Goal: Task Accomplishment & Management: Use online tool/utility

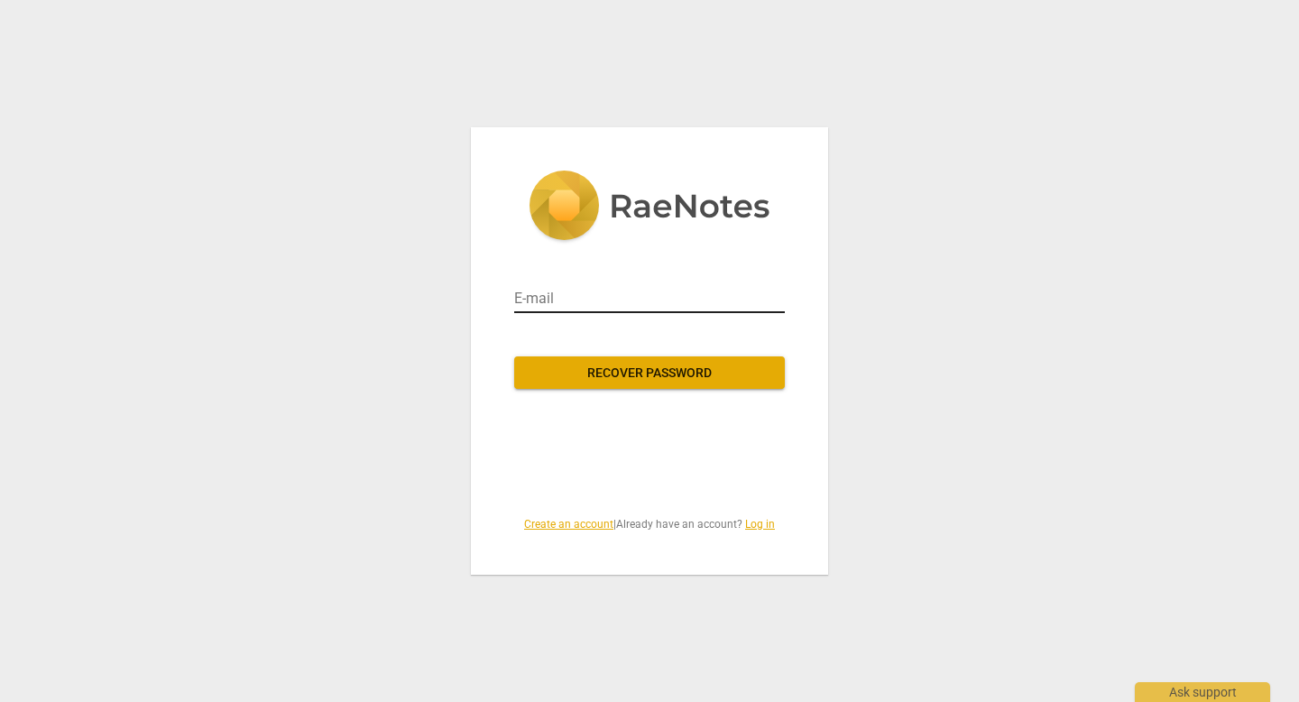
click at [528, 300] on input "email" at bounding box center [649, 298] width 271 height 29
type input "[EMAIL_ADDRESS][DOMAIN_NAME]"
click at [645, 377] on span "Recover password" at bounding box center [650, 374] width 242 height 18
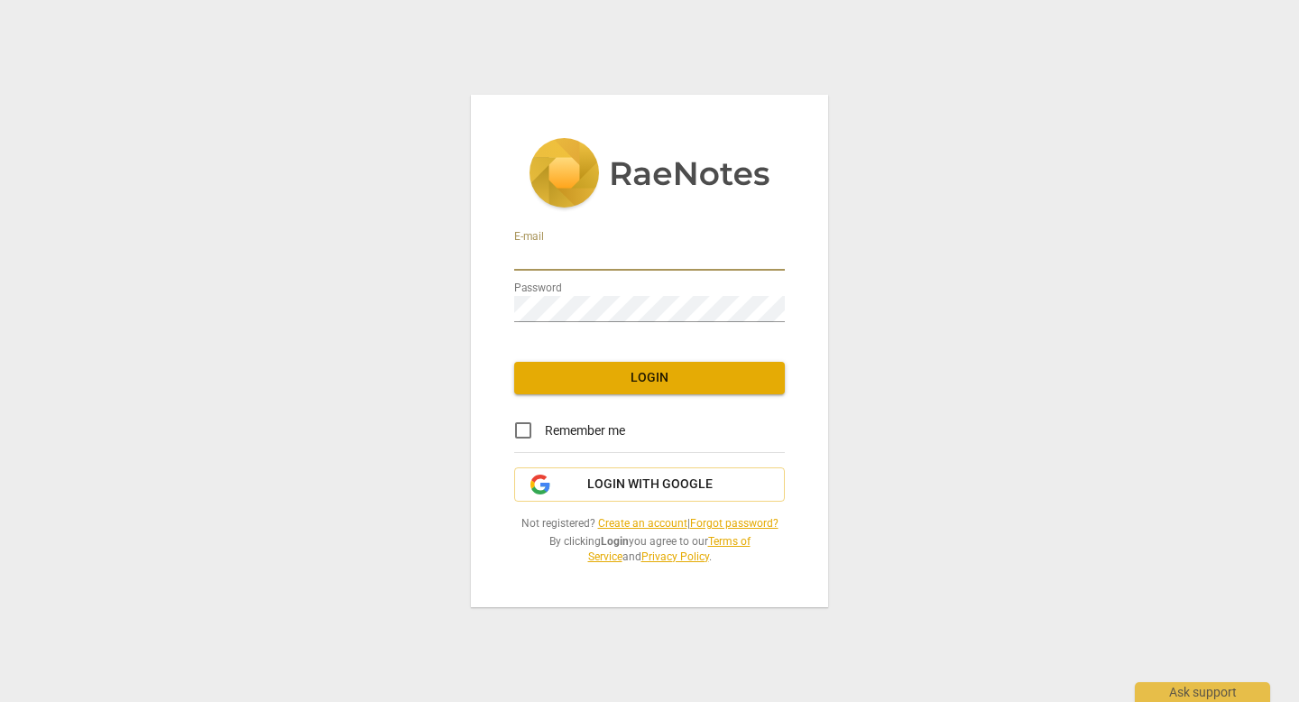
click at [541, 254] on input "email" at bounding box center [649, 258] width 271 height 26
paste input "17521058245@lohascoaching.com"
type input "17521058245@lohascoaching.com"
click at [525, 432] on input "Remember me" at bounding box center [523, 430] width 43 height 43
checkbox input "true"
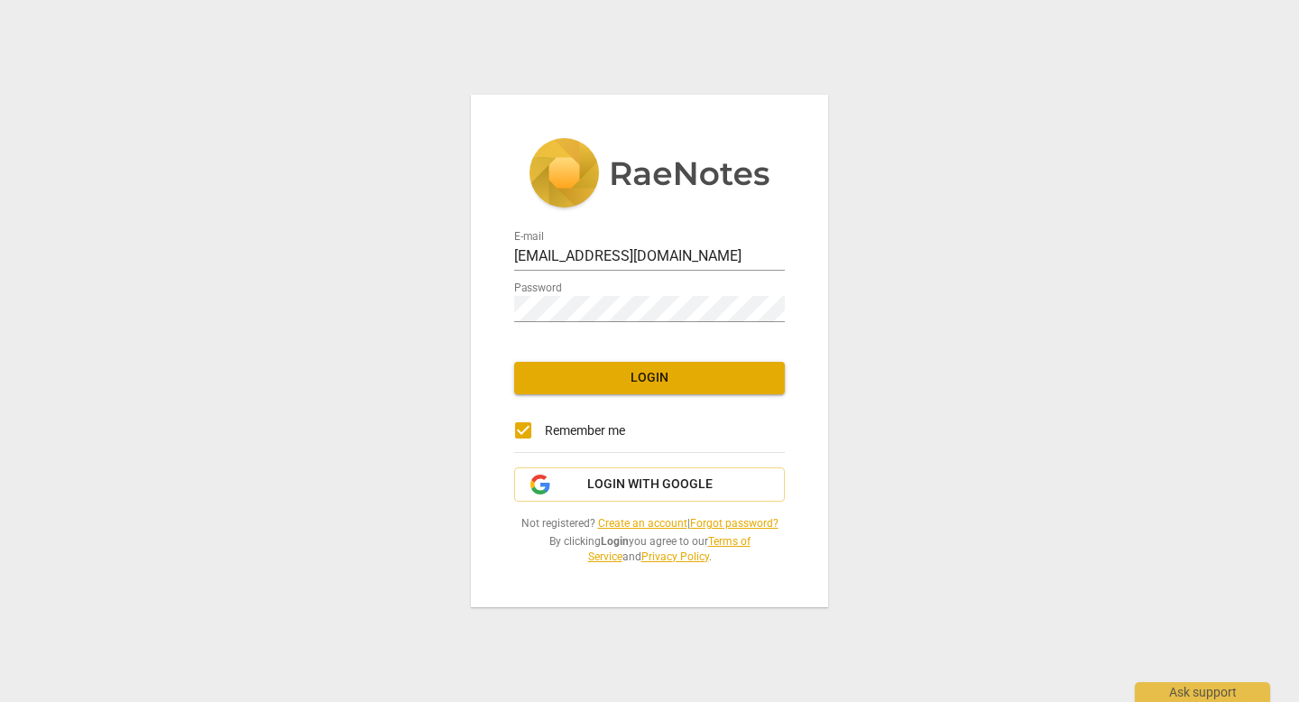
click at [632, 388] on button "Login" at bounding box center [649, 378] width 271 height 32
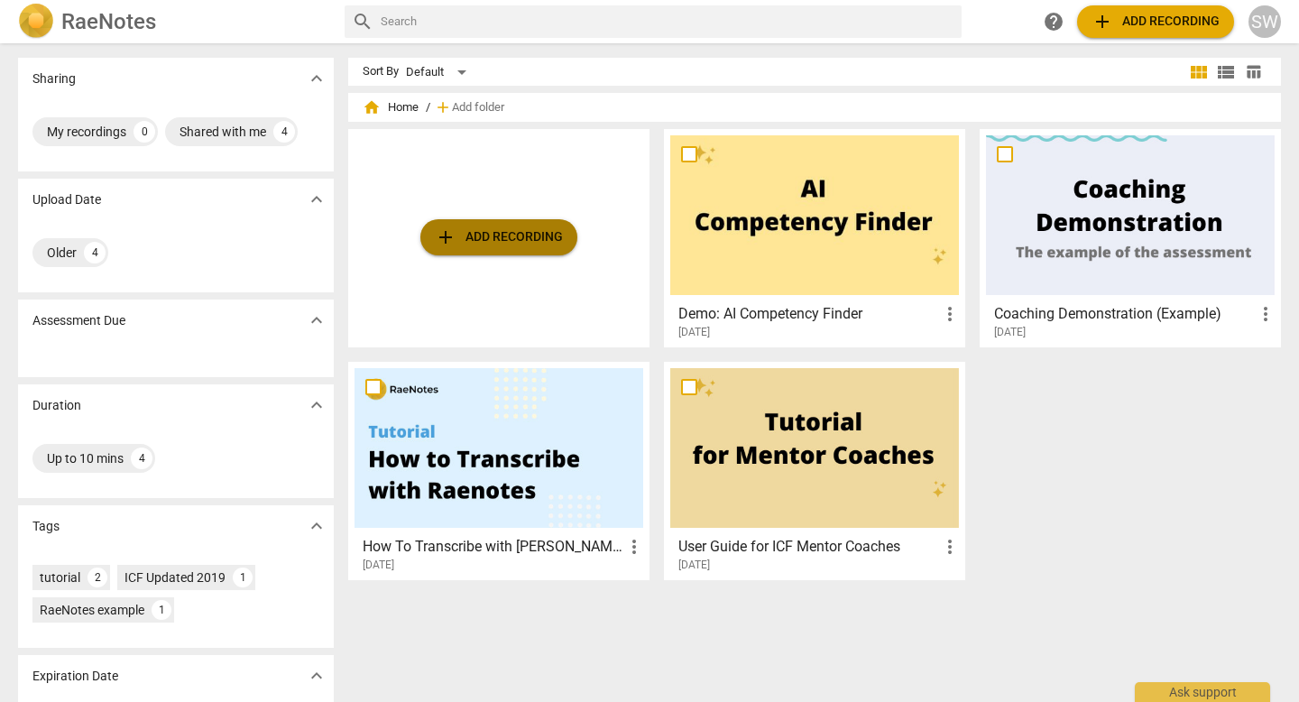
click at [524, 245] on span "add Add recording" at bounding box center [499, 237] width 128 height 22
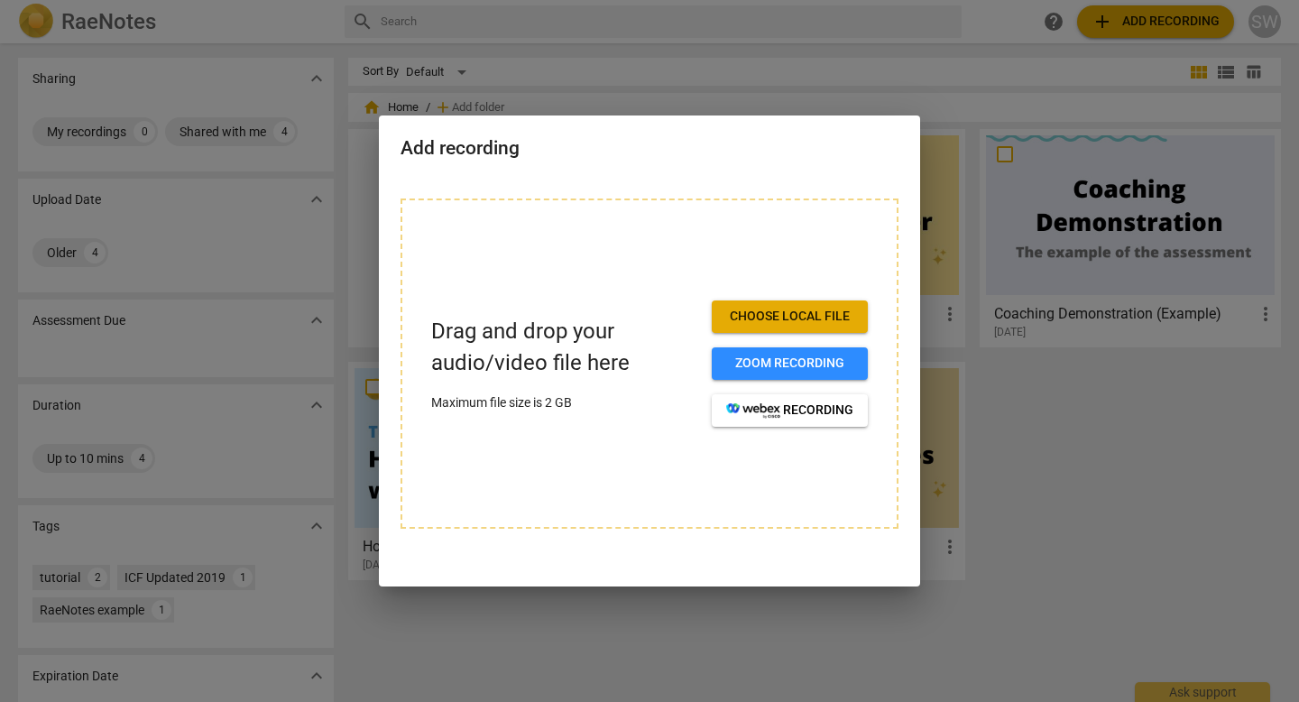
click at [753, 314] on span "Choose local file" at bounding box center [789, 317] width 127 height 18
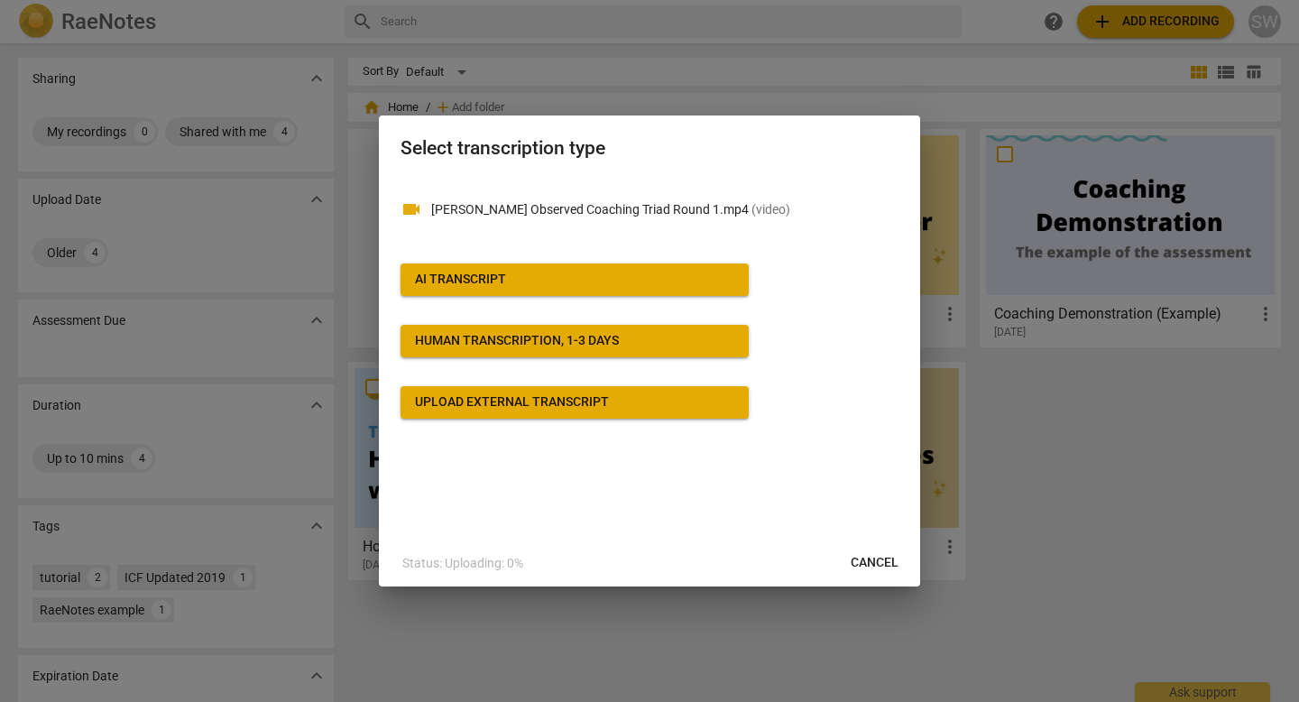
click at [678, 281] on span "AI Transcript" at bounding box center [574, 280] width 319 height 18
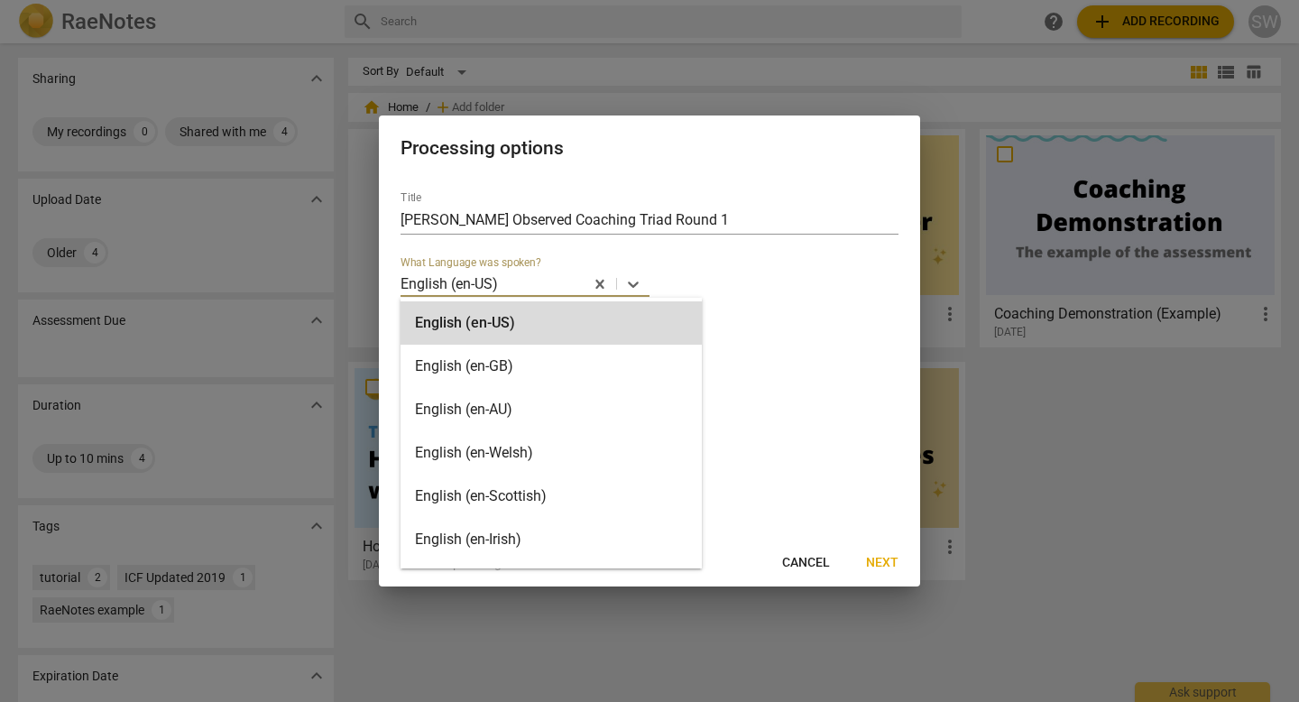
click at [561, 284] on div at bounding box center [541, 283] width 82 height 21
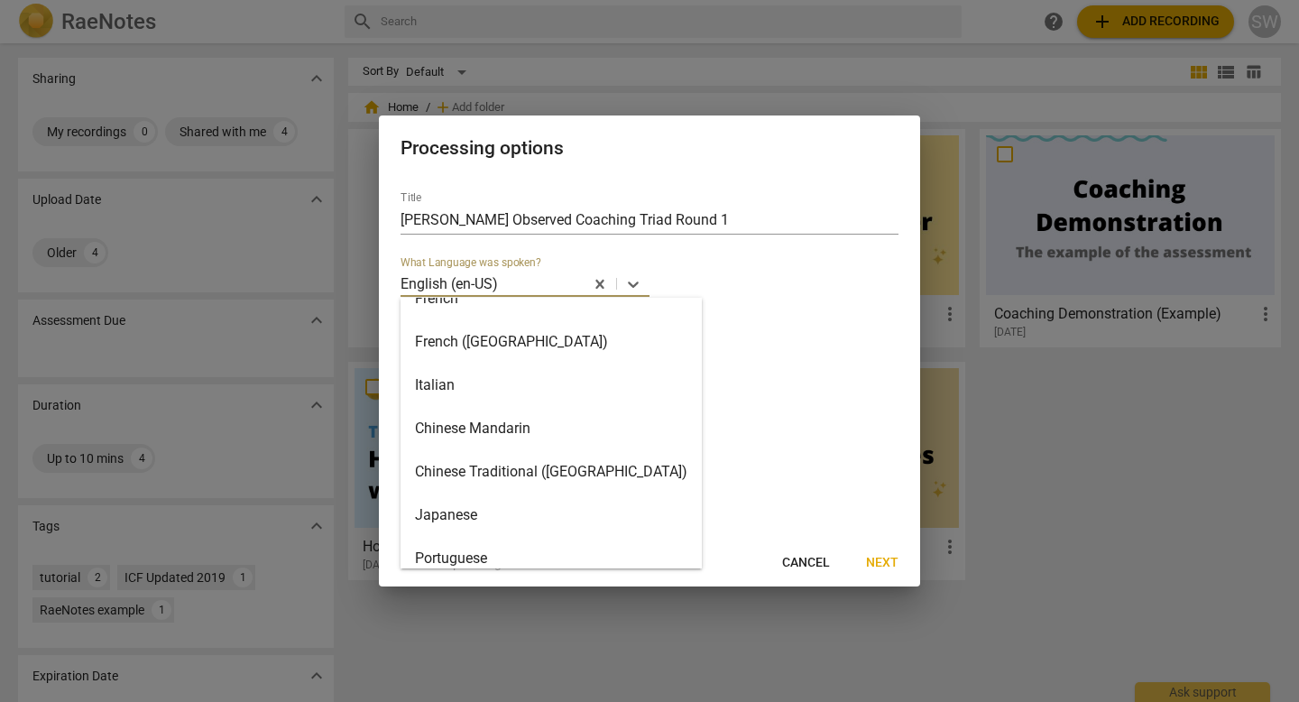
scroll to position [639, 0]
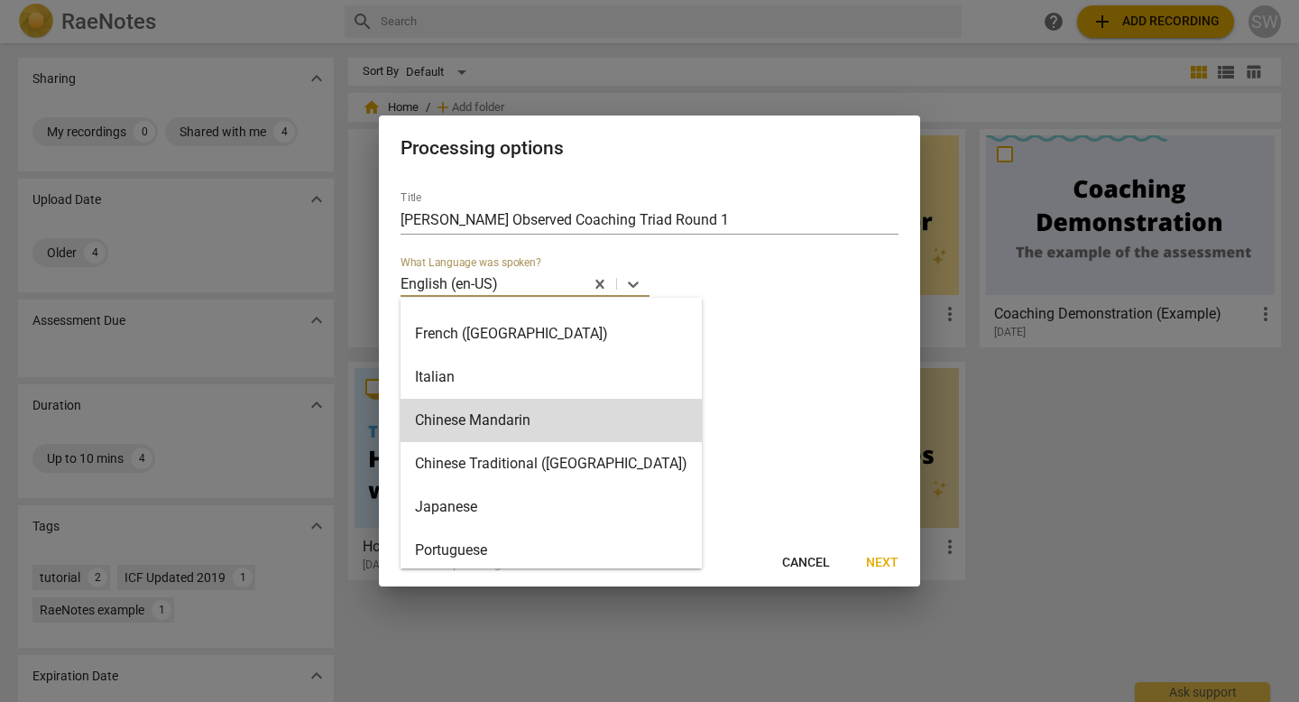
click at [522, 422] on div "Chinese Mandarin" at bounding box center [551, 420] width 301 height 43
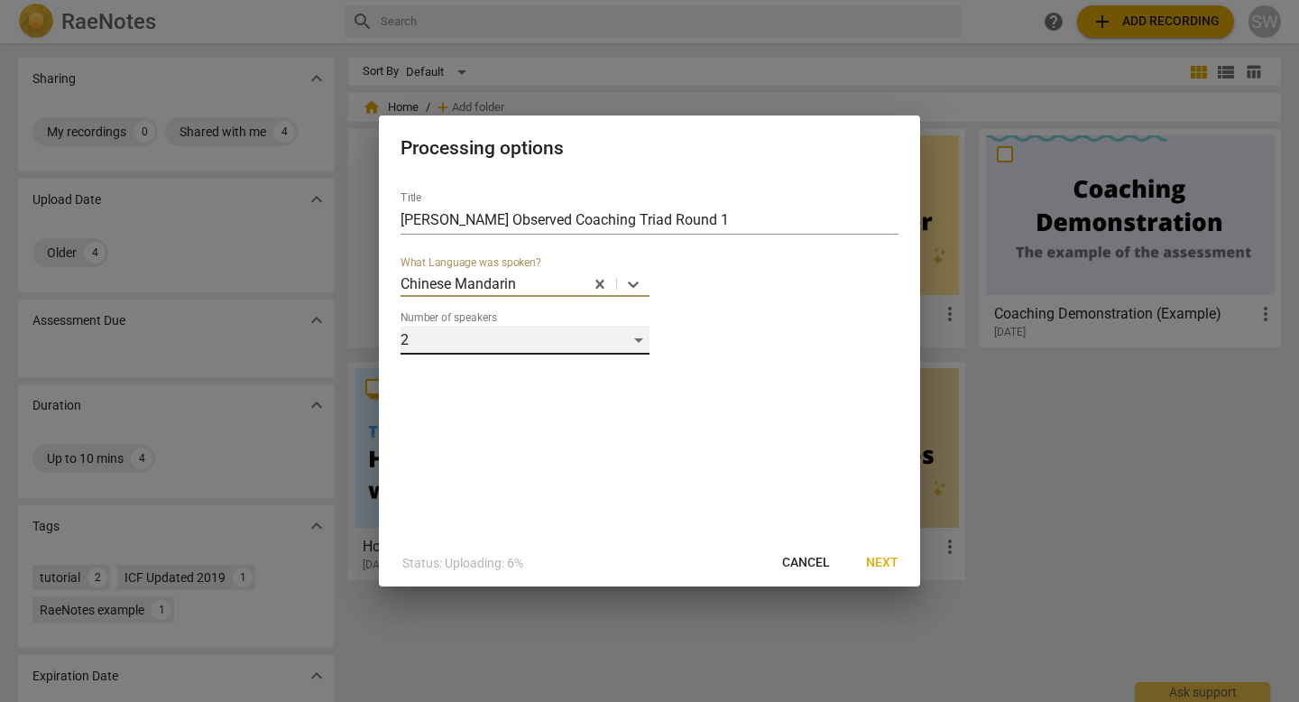
click at [502, 333] on div "2" at bounding box center [525, 340] width 249 height 29
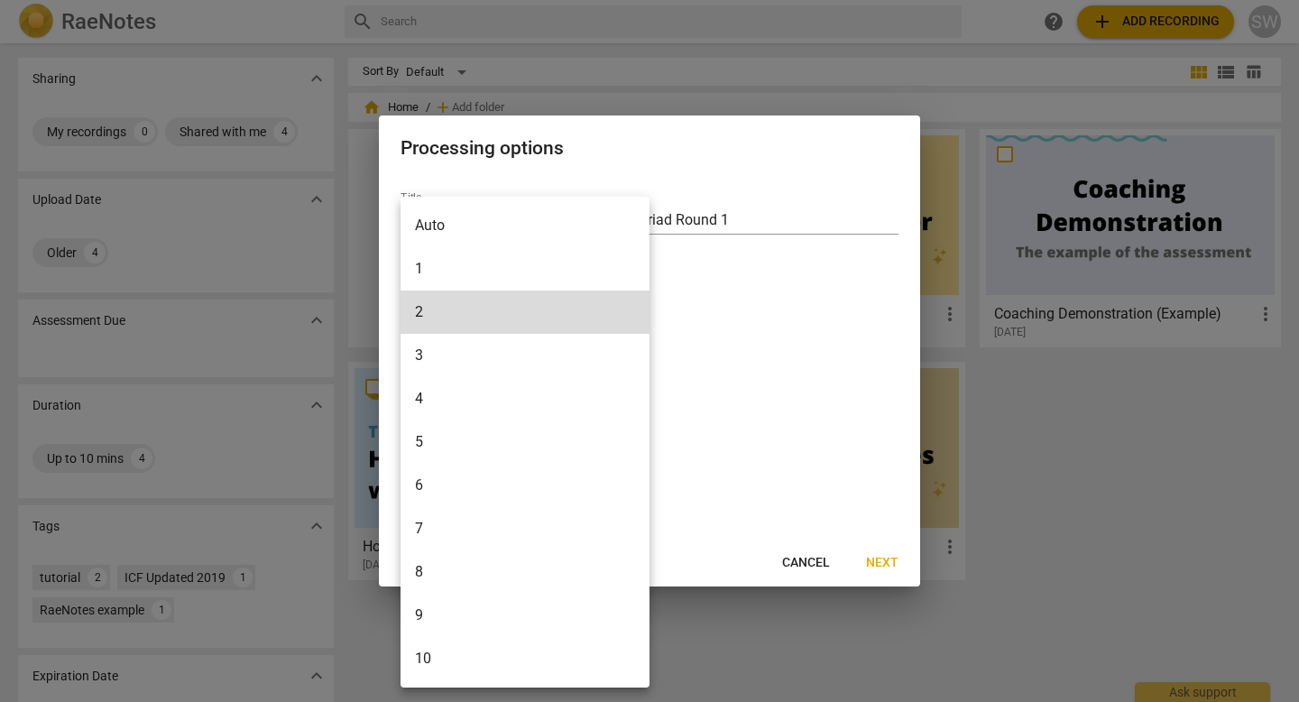
click at [449, 361] on li "3" at bounding box center [525, 355] width 249 height 43
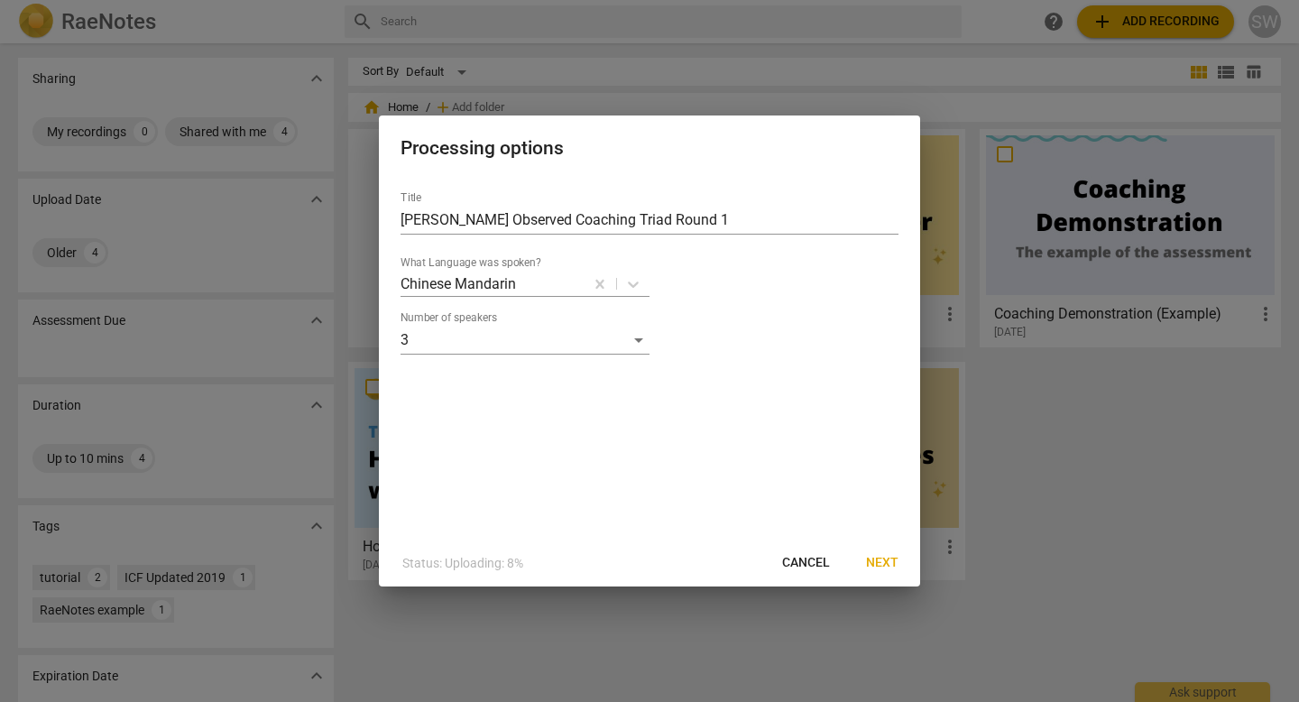
click at [762, 384] on div "Title Sam Wu Observed Coaching Triad Round 1 What Language was spoken? Chinese …" at bounding box center [649, 358] width 541 height 363
click at [888, 560] on span "Next" at bounding box center [882, 563] width 32 height 18
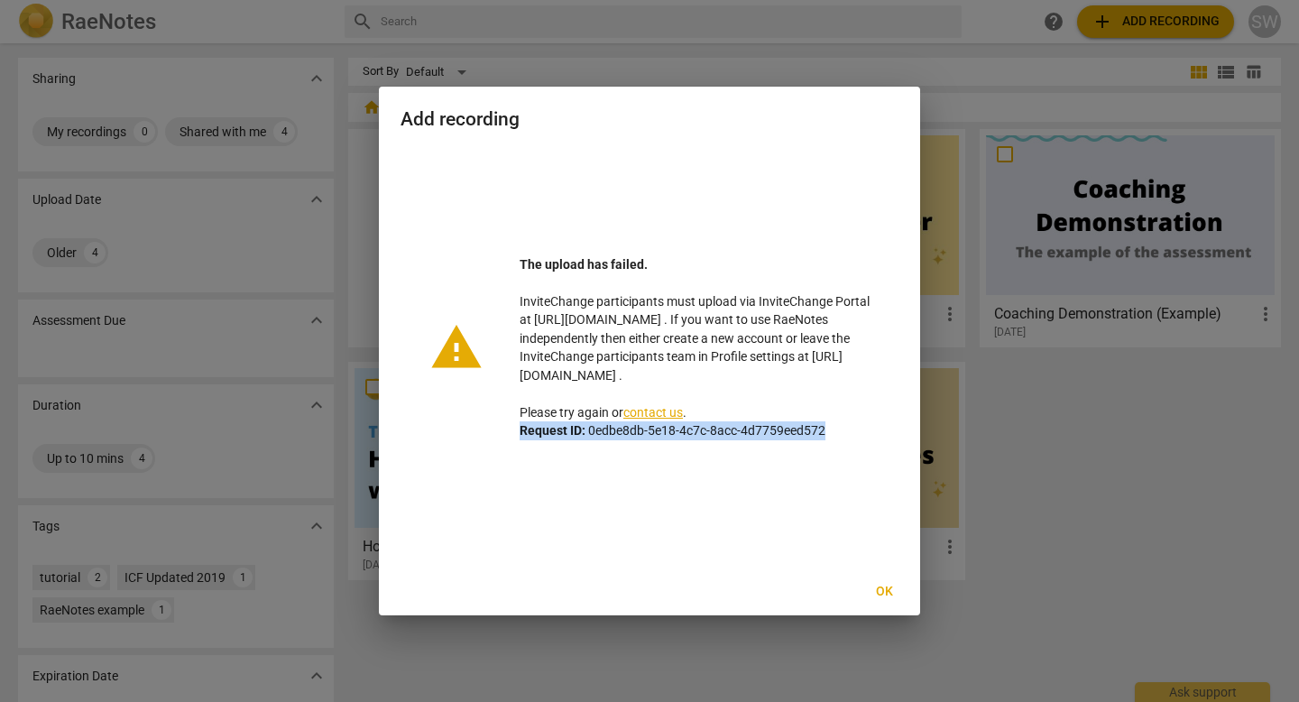
drag, startPoint x: 520, startPoint y: 432, endPoint x: 860, endPoint y: 434, distance: 340.2
click at [860, 434] on p "The upload has failed. InviteChange participants must upload via InviteChange P…" at bounding box center [695, 347] width 350 height 185
copy p "Request ID: 0edbe8db-5e18-4c7c-8acc-4d7759eed572"
click at [887, 592] on span "Ok" at bounding box center [884, 592] width 29 height 18
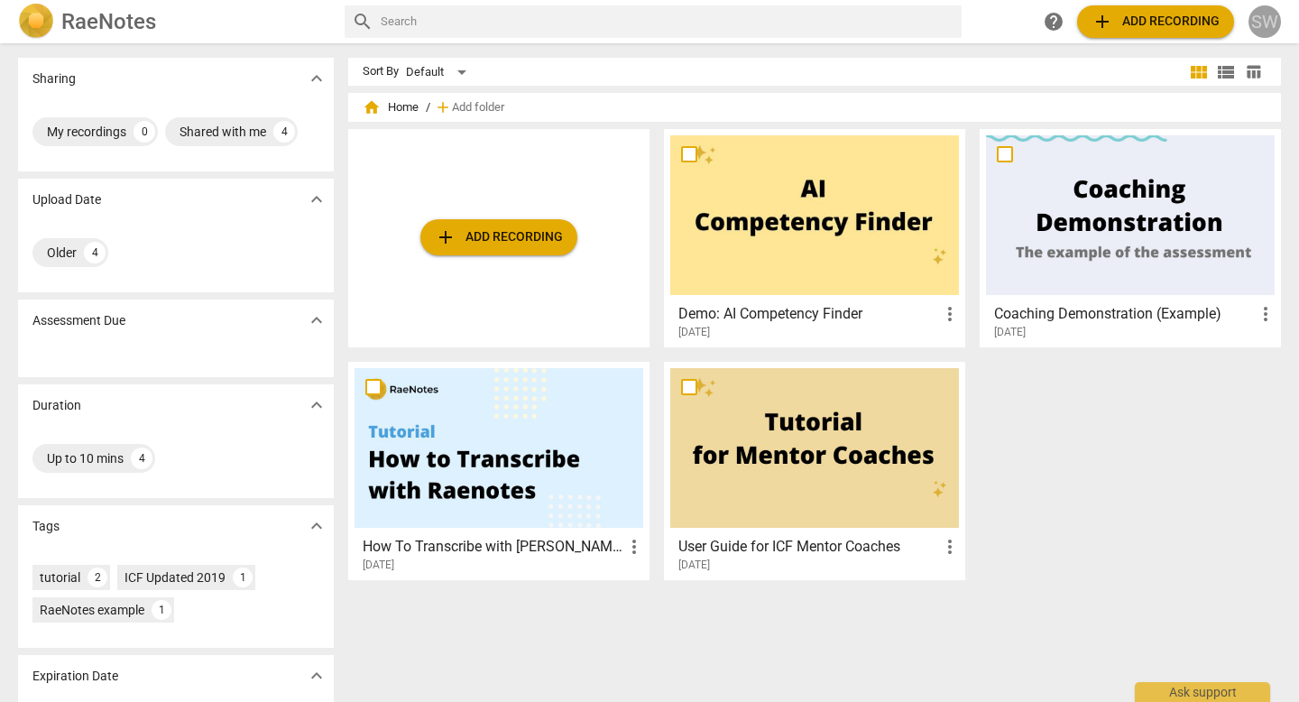
click at [1269, 25] on div "SW" at bounding box center [1265, 21] width 32 height 32
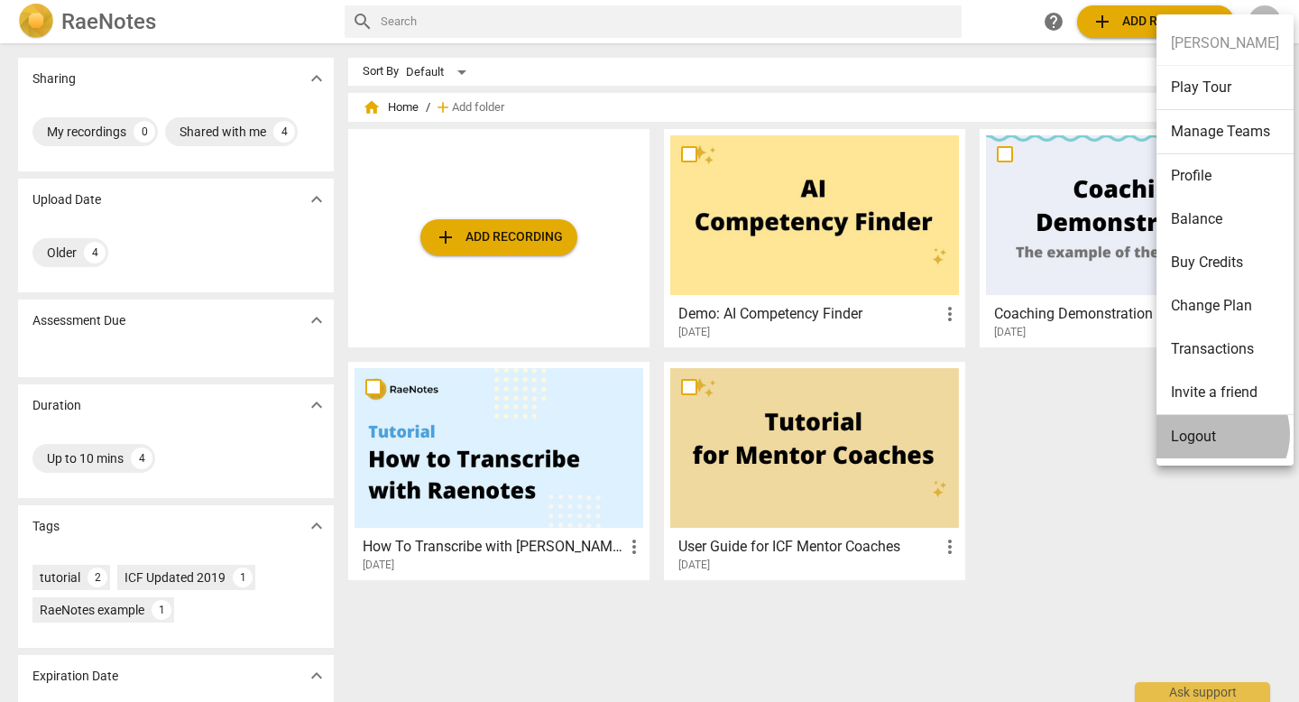
click at [1215, 434] on li "Logout" at bounding box center [1225, 436] width 137 height 43
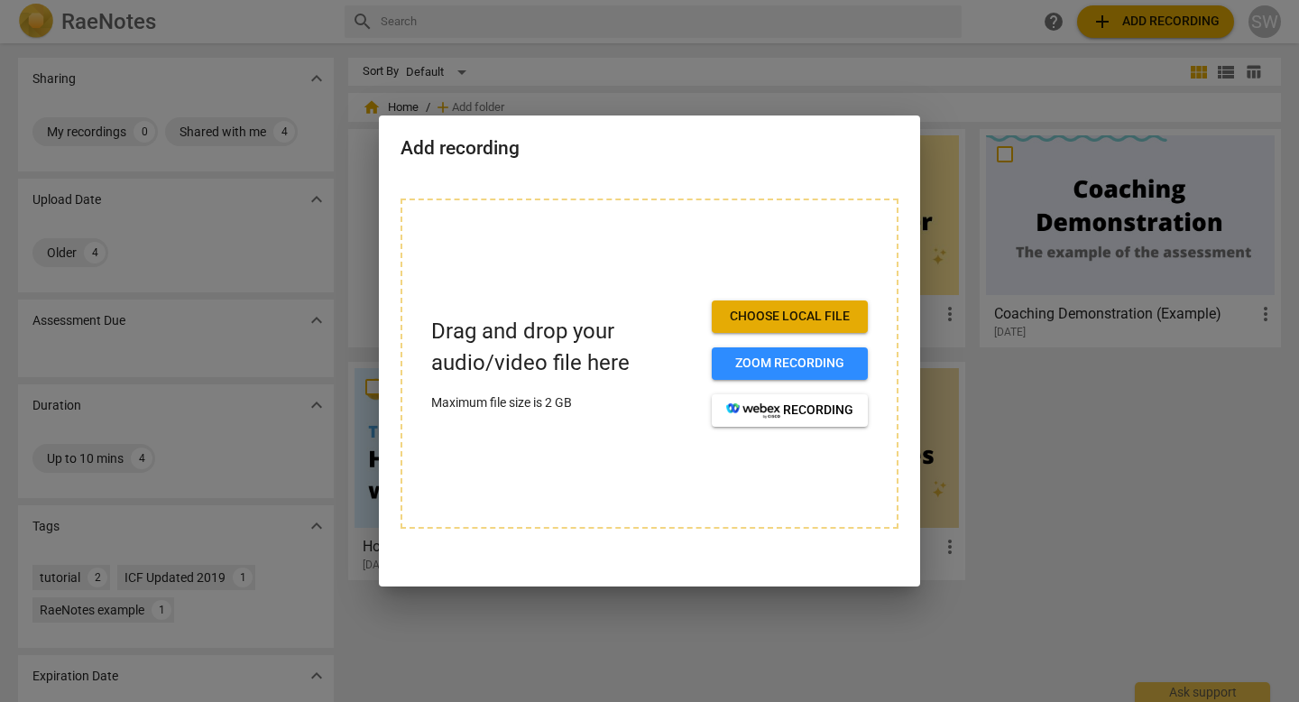
click at [766, 321] on span "Choose local file" at bounding box center [789, 317] width 127 height 18
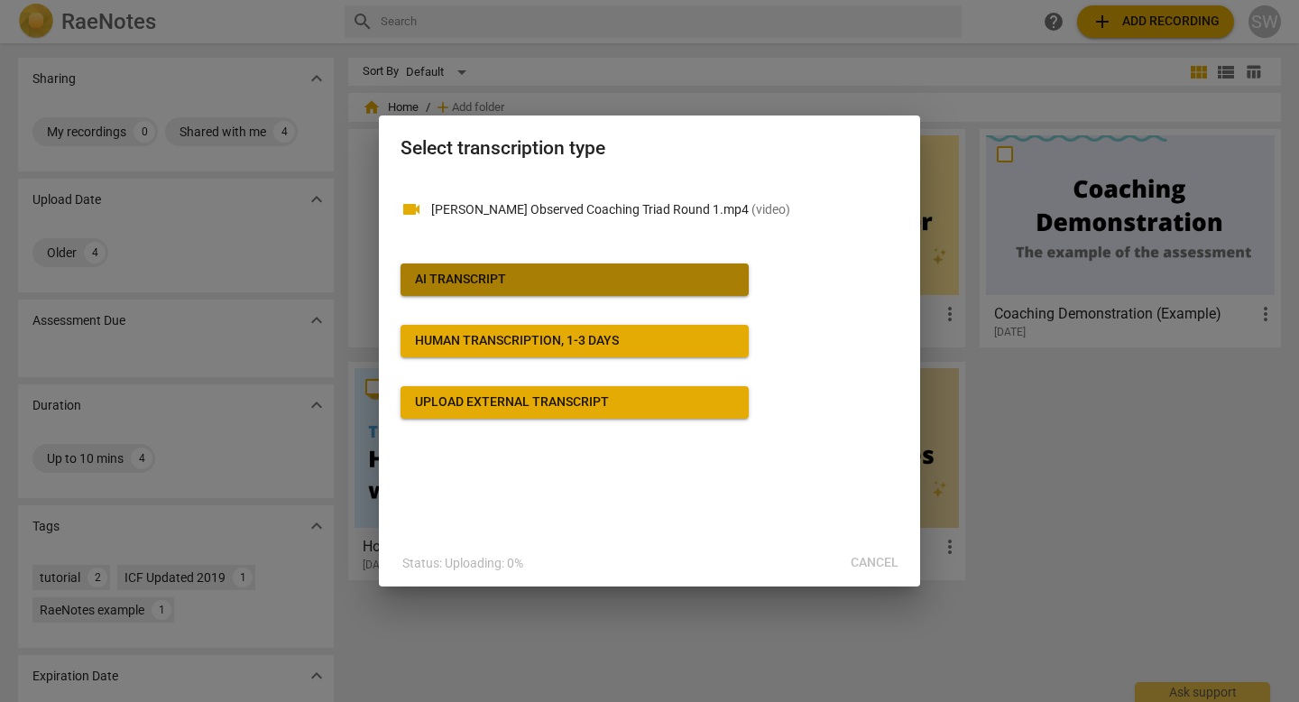
click at [567, 286] on span "AI Transcript" at bounding box center [574, 280] width 319 height 18
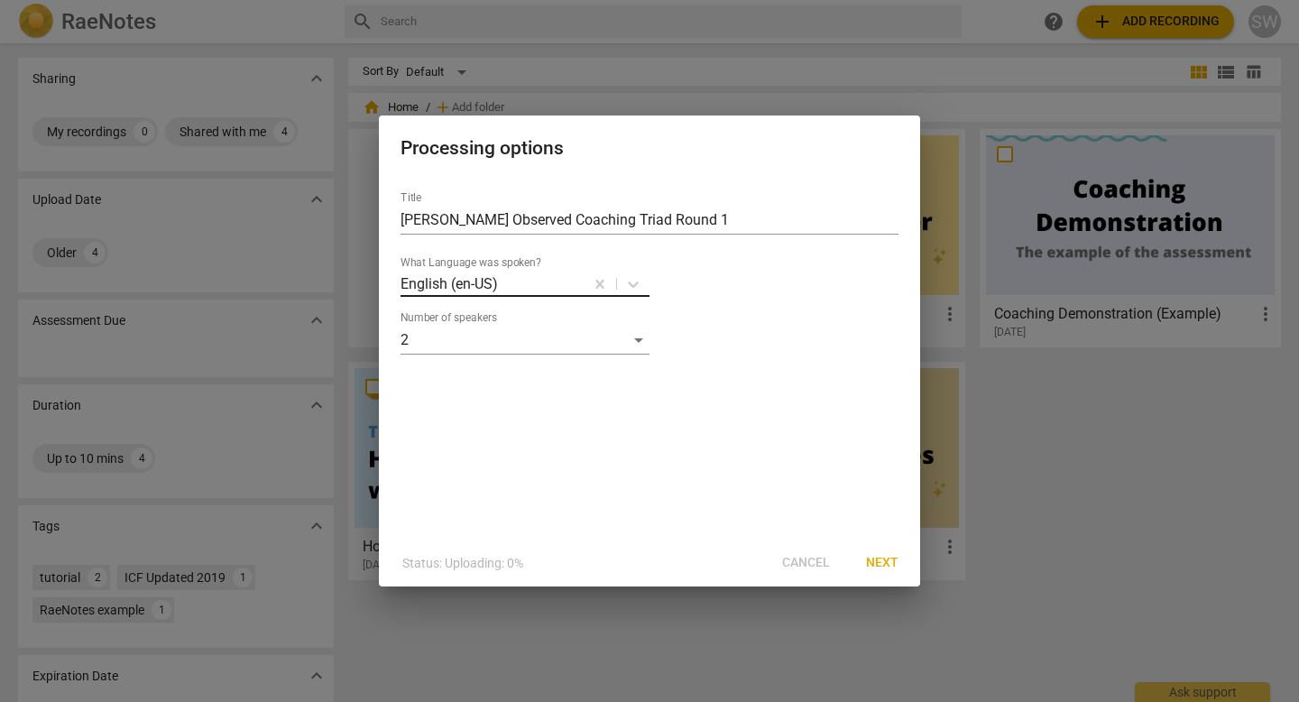
click at [559, 285] on div at bounding box center [541, 283] width 82 height 21
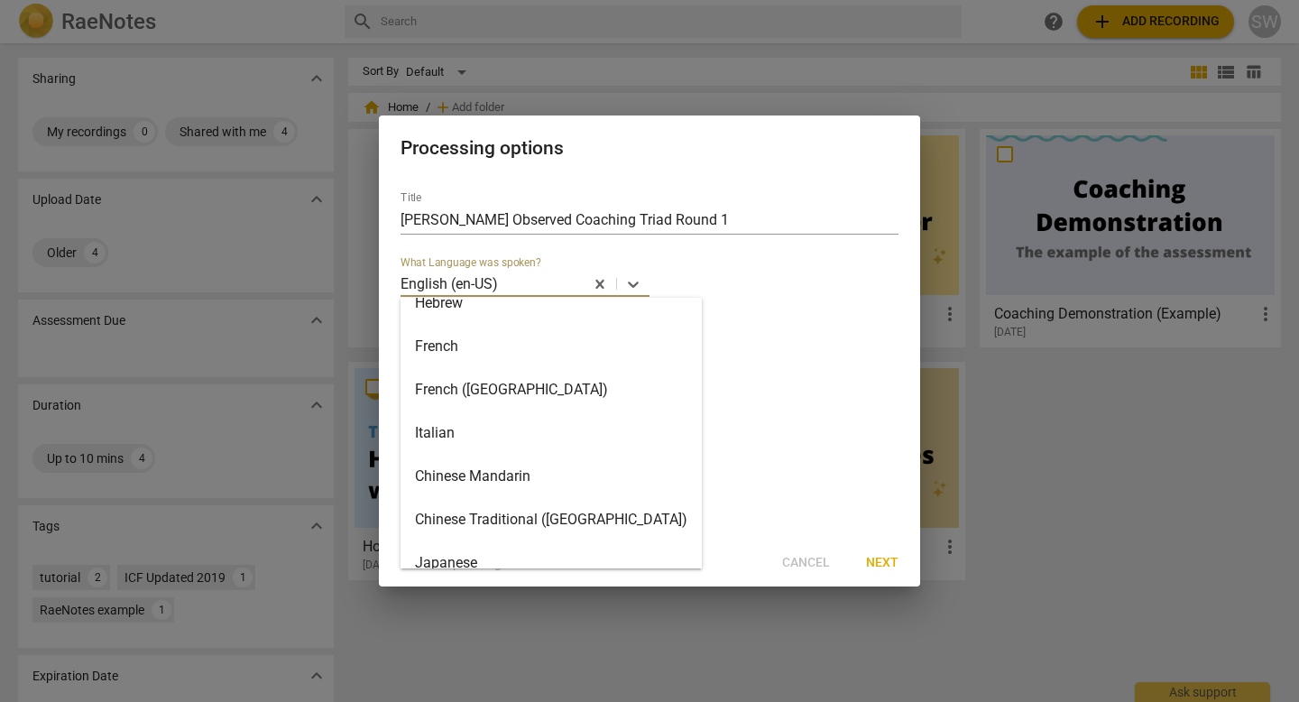
scroll to position [586, 0]
click at [499, 474] on div "Chinese Mandarin" at bounding box center [551, 473] width 301 height 43
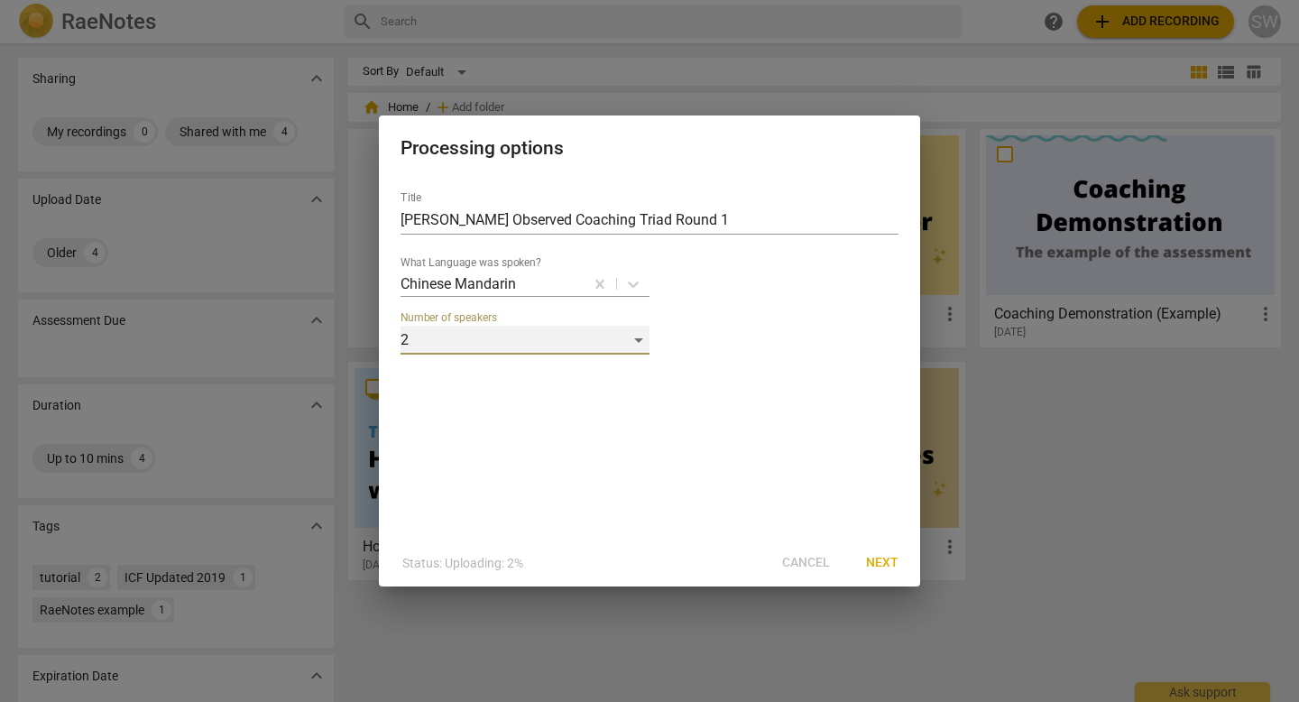
click at [514, 349] on div "2" at bounding box center [525, 340] width 249 height 29
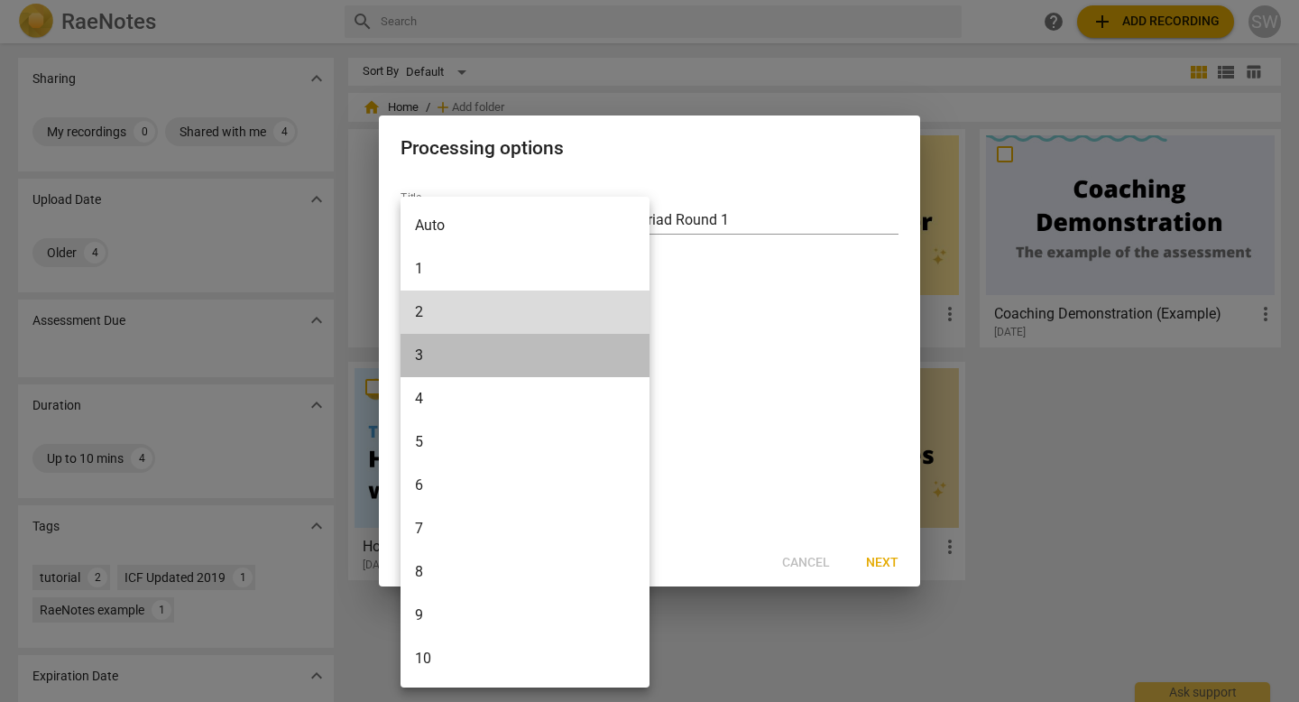
click at [500, 362] on li "3" at bounding box center [525, 355] width 249 height 43
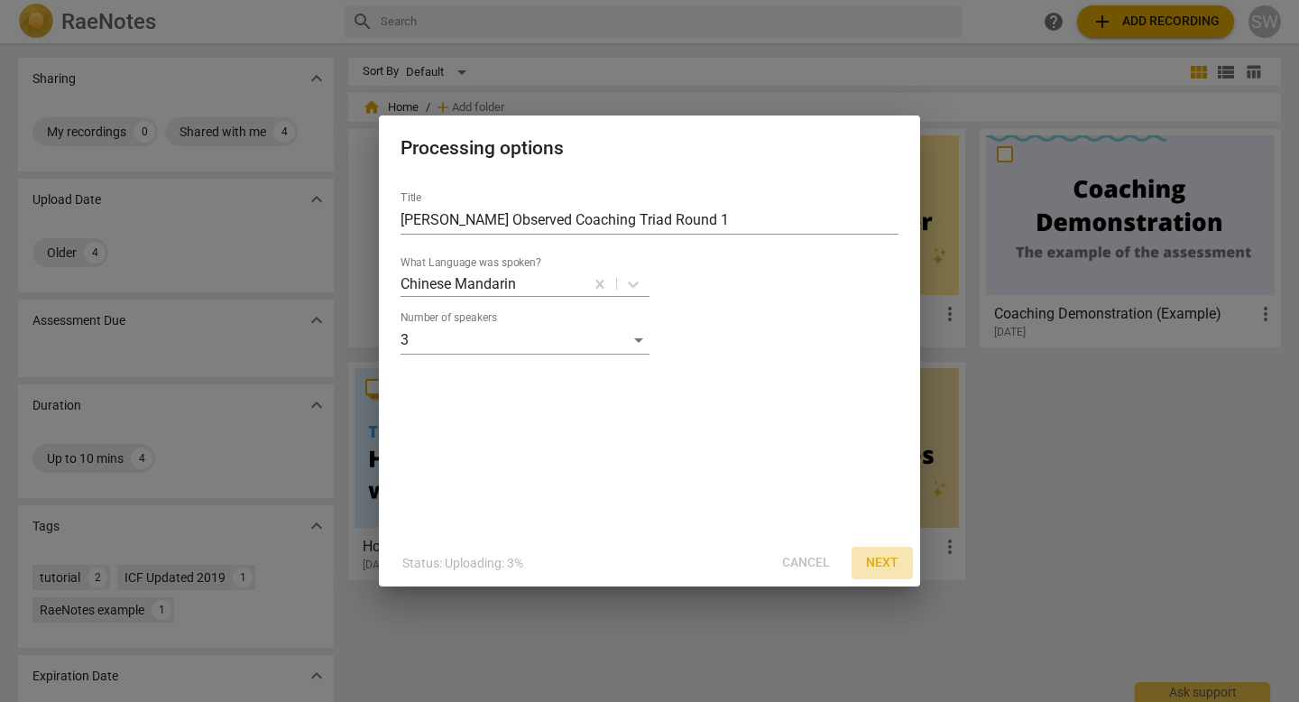
click at [890, 568] on span "Next" at bounding box center [882, 563] width 32 height 18
